Goal: Information Seeking & Learning: Learn about a topic

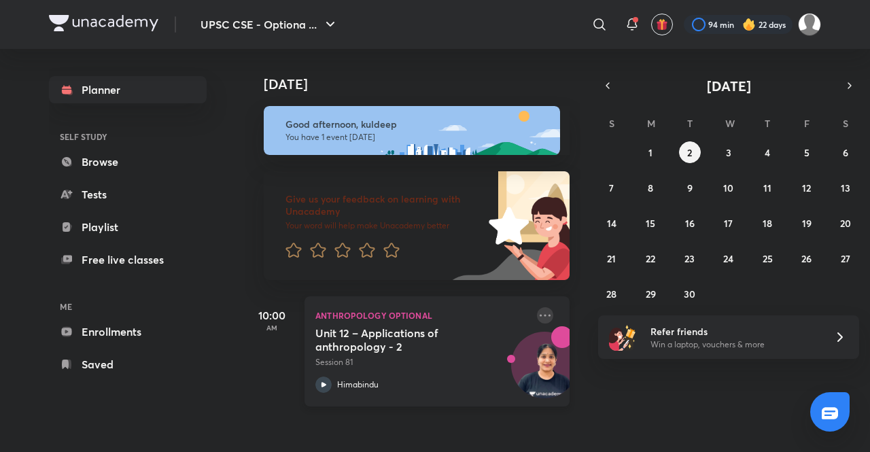
click at [537, 309] on icon at bounding box center [545, 315] width 16 height 16
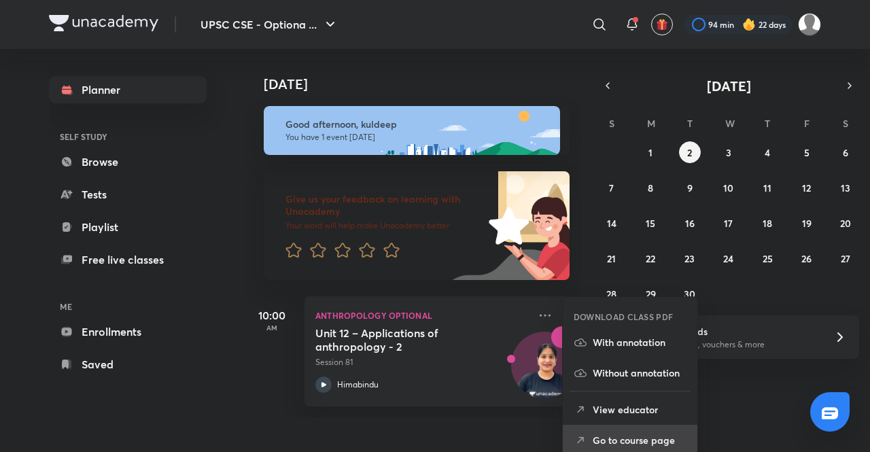
click at [632, 439] on p "Go to course page" at bounding box center [640, 440] width 94 height 14
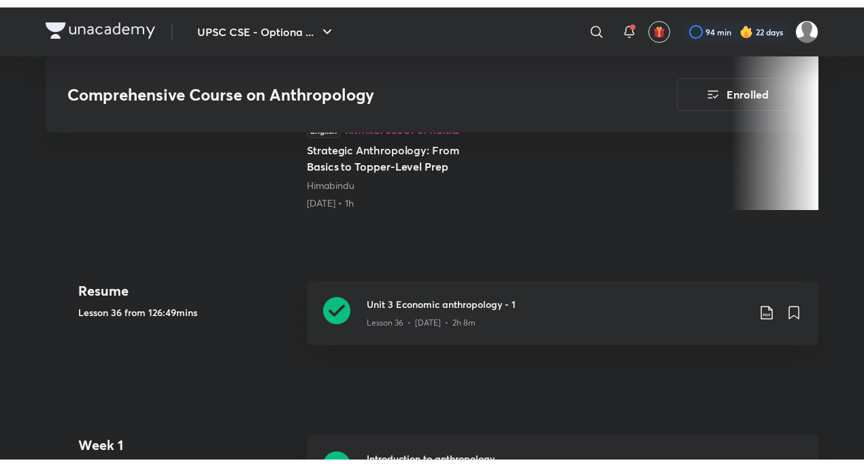
scroll to position [428, 0]
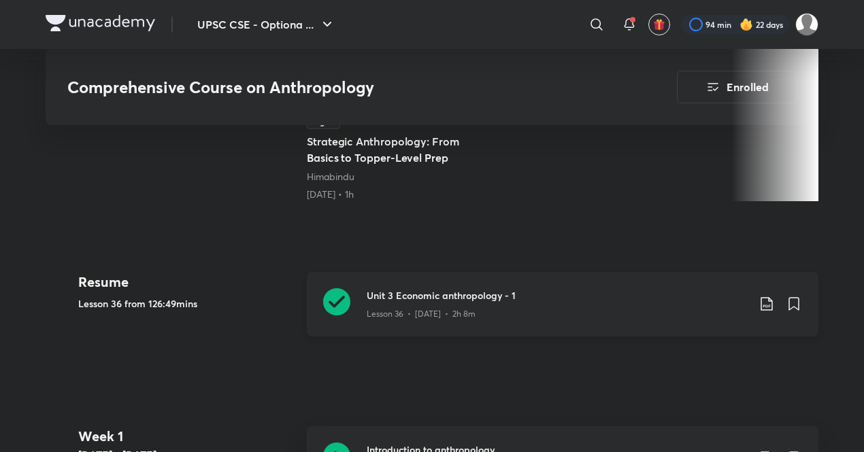
click at [484, 307] on div "Lesson 36 • [DATE] • 2h 8m" at bounding box center [557, 312] width 381 height 18
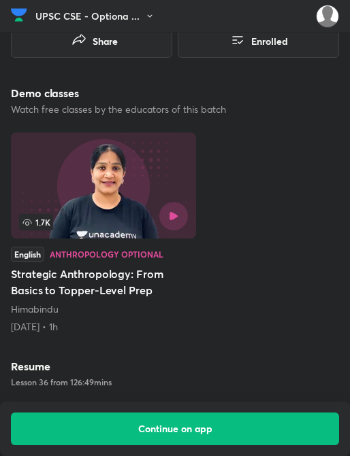
scroll to position [343, 1]
